Goal: Task Accomplishment & Management: Manage account settings

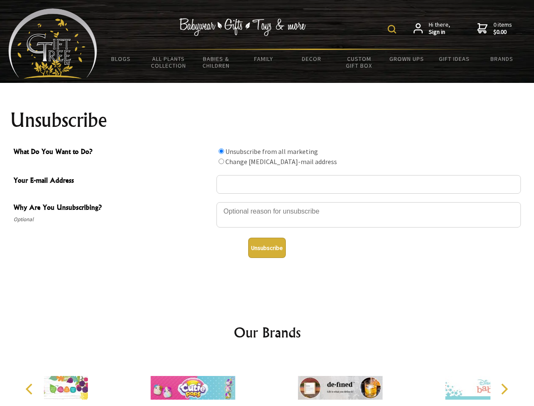
click at [393, 29] on img at bounding box center [392, 29] width 8 height 8
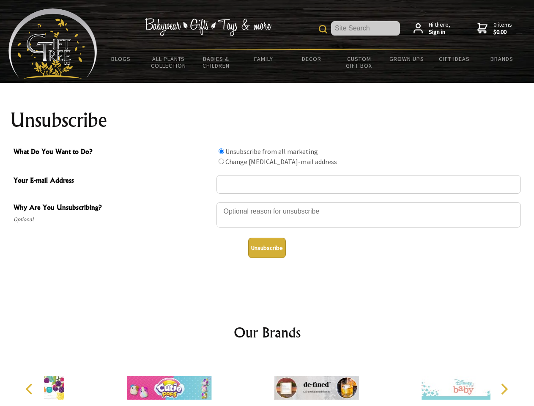
click at [267, 202] on div at bounding box center [369, 216] width 305 height 30
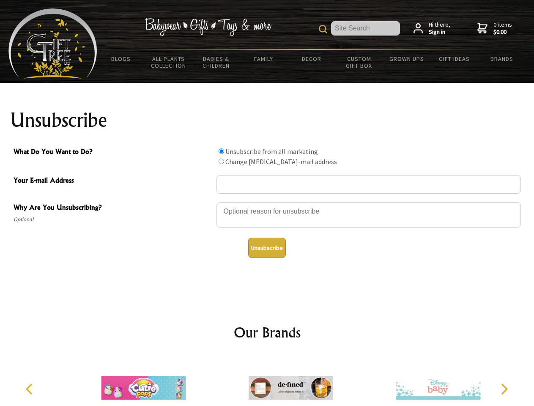
click at [221, 151] on input "What Do You Want to Do?" at bounding box center [221, 150] width 5 height 5
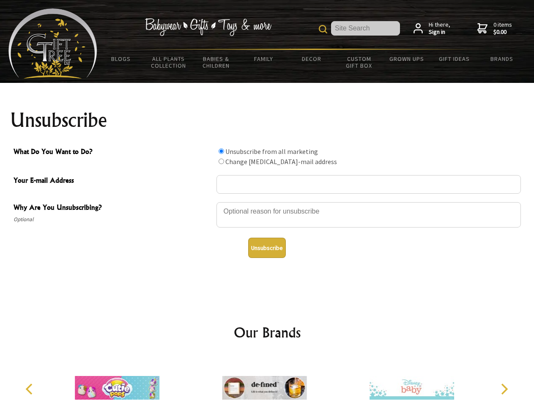
click at [221, 161] on input "What Do You Want to Do?" at bounding box center [221, 161] width 5 height 5
radio input "true"
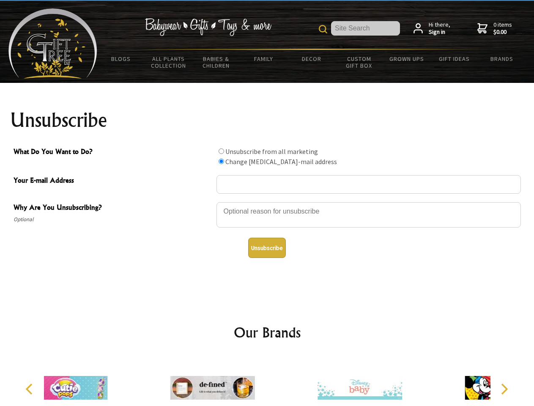
click at [267, 248] on button "Unsubscribe" at bounding box center [267, 248] width 38 height 20
click at [286, 381] on div at bounding box center [359, 389] width 147 height 66
click at [30, 389] on icon "Previous" at bounding box center [30, 389] width 11 height 11
click at [504, 389] on icon "Next" at bounding box center [503, 389] width 11 height 11
